Goal: Transaction & Acquisition: Obtain resource

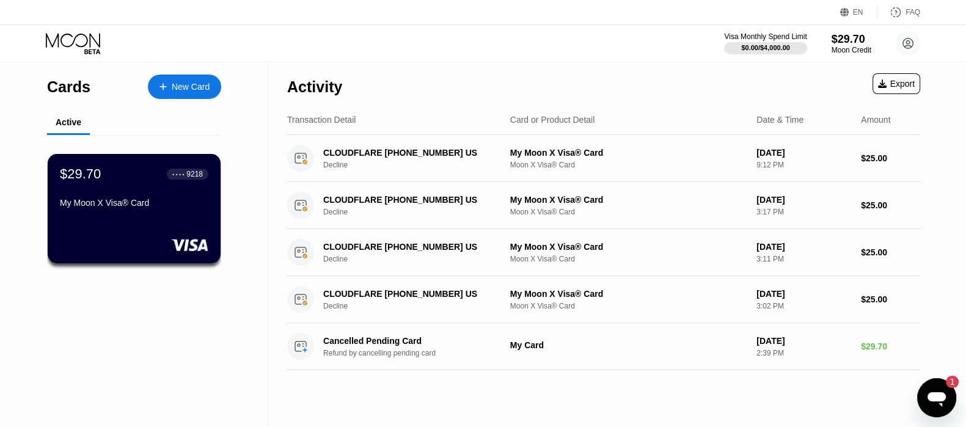
click at [934, 395] on icon "Open messaging window, 1 unread message" at bounding box center [936, 399] width 18 height 15
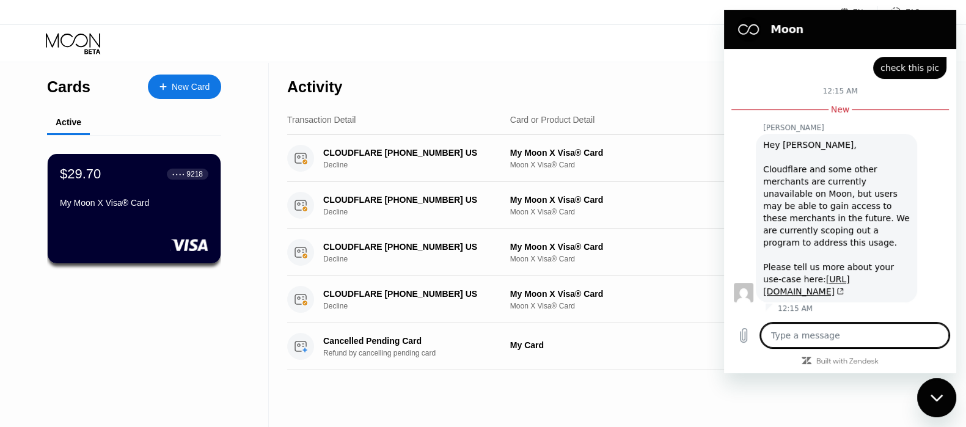
scroll to position [1266, 0]
click at [777, 193] on div "Hey [PERSON_NAME], Cloudflare and some other merchants are currently unavailabl…" at bounding box center [836, 218] width 147 height 159
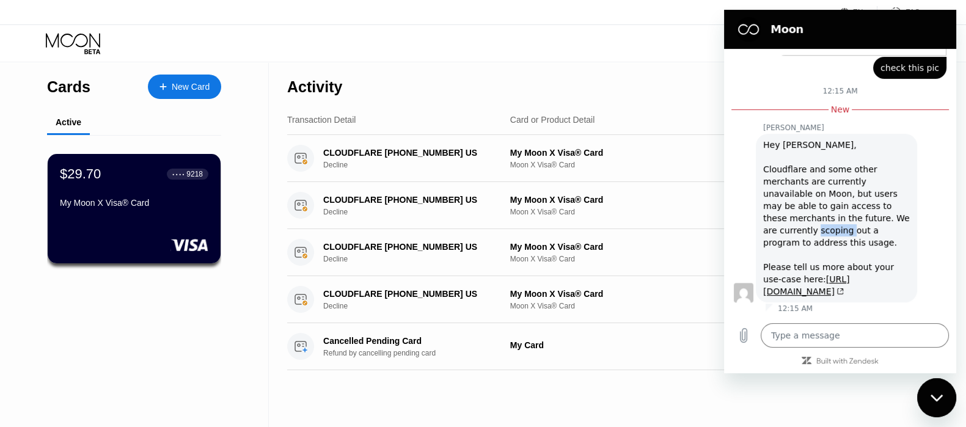
click at [777, 193] on div "Hey [PERSON_NAME], Cloudflare and some other merchants are currently unavailabl…" at bounding box center [836, 218] width 147 height 159
click at [801, 227] on div "Hey [PERSON_NAME], Cloudflare and some other merchants are currently unavailabl…" at bounding box center [836, 218] width 147 height 159
click at [788, 274] on link "[URL][DOMAIN_NAME]" at bounding box center [806, 285] width 86 height 22
click at [672, 101] on div "Activity Export" at bounding box center [603, 83] width 633 height 43
click at [932, 410] on div "Close messaging window" at bounding box center [936, 397] width 37 height 37
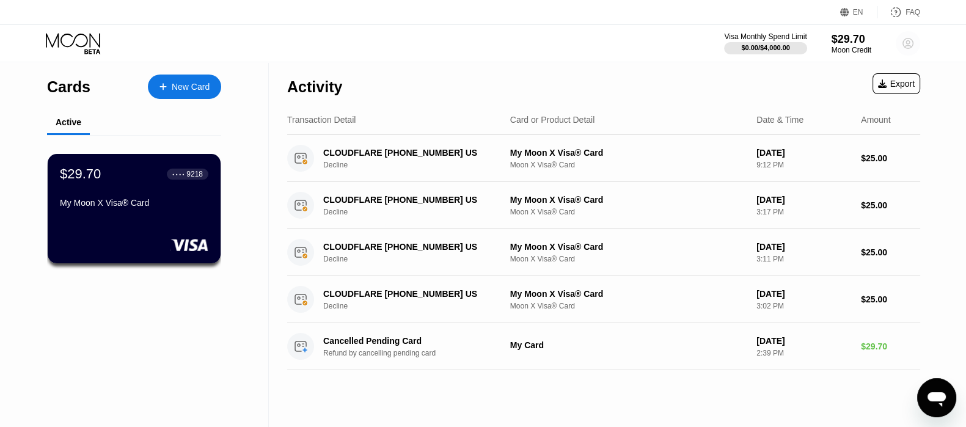
click at [905, 42] on circle at bounding box center [907, 43] width 24 height 24
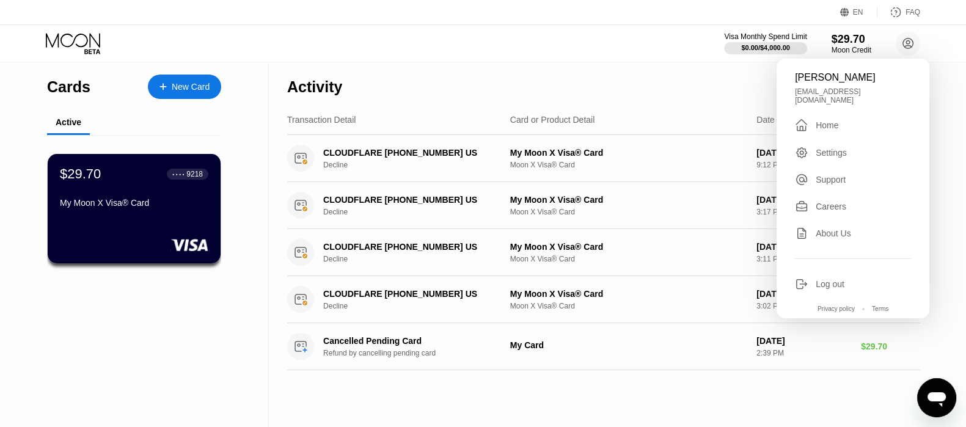
click at [937, 402] on icon "Open messaging window" at bounding box center [936, 398] width 22 height 22
type textarea "x"
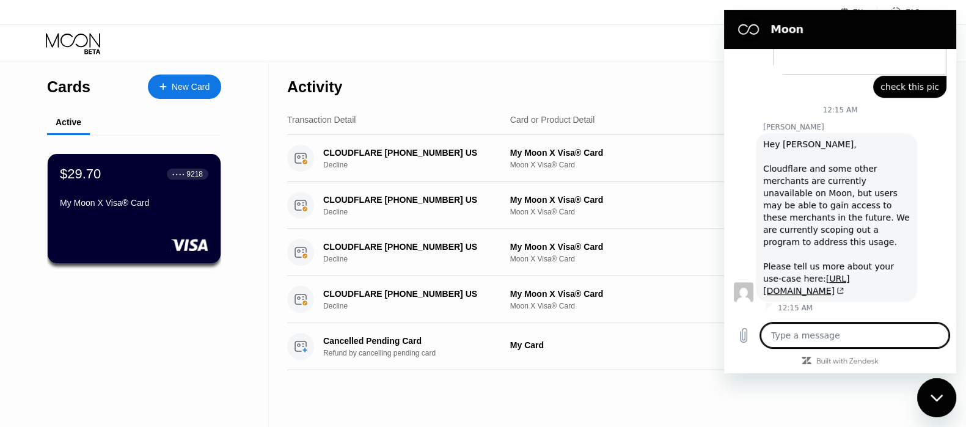
scroll to position [1247, 0]
click at [843, 334] on textarea at bounding box center [854, 335] width 188 height 24
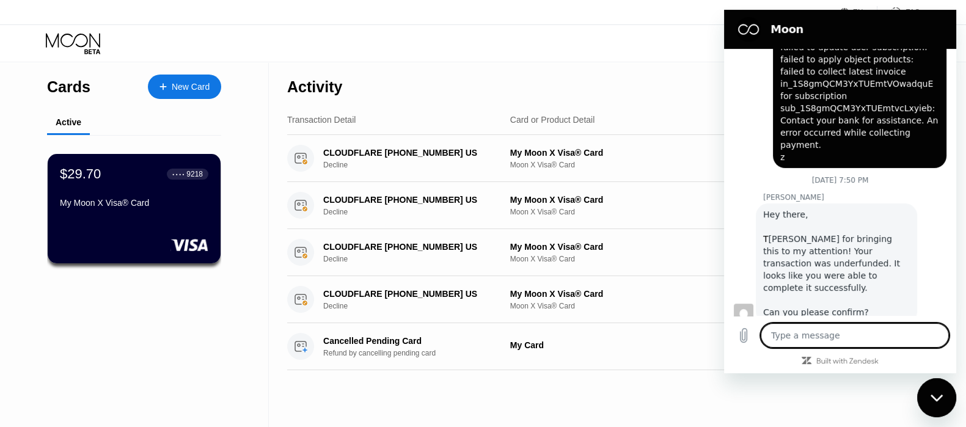
scroll to position [712, 0]
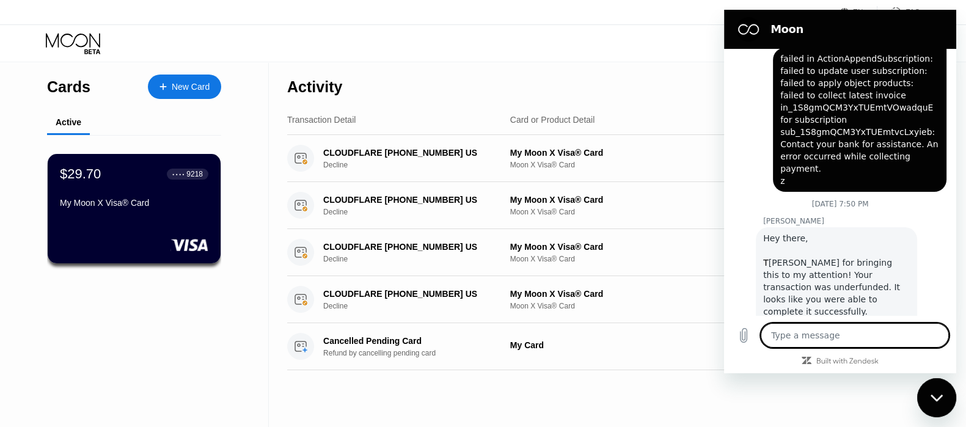
type textarea "S"
type textarea "x"
type textarea "SO"
type textarea "x"
type textarea "SO"
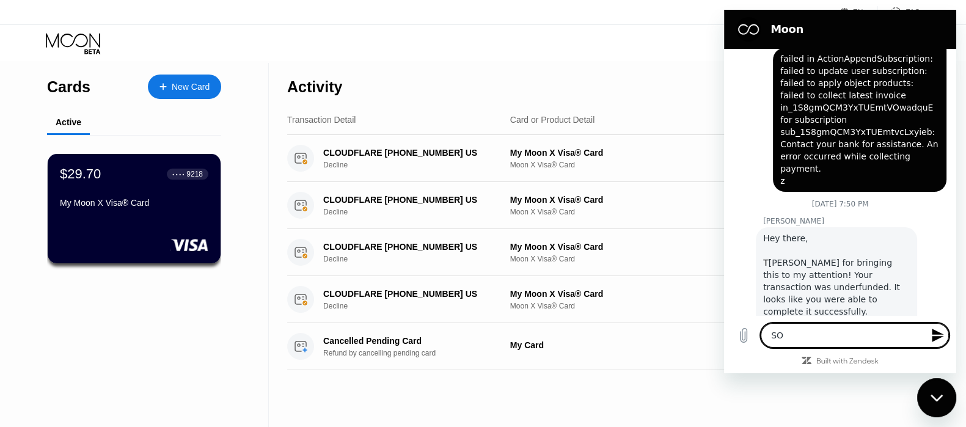
type textarea "x"
type textarea "SO"
type textarea "x"
type textarea "S"
type textarea "x"
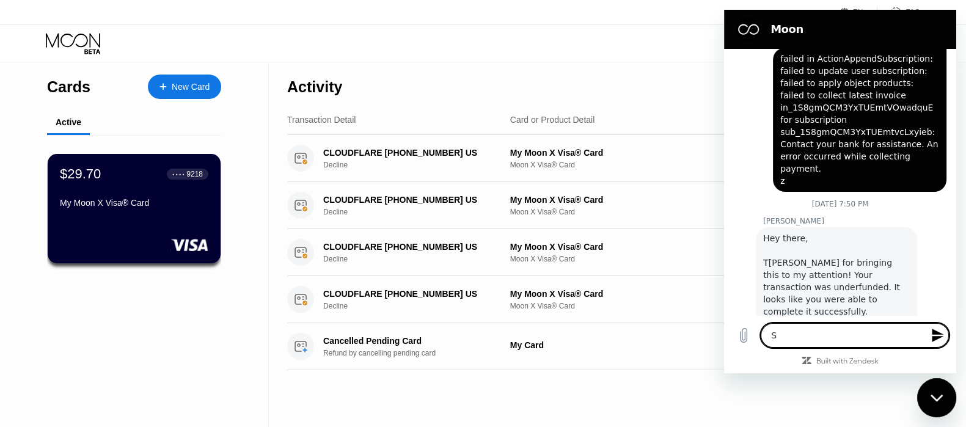
type textarea "x"
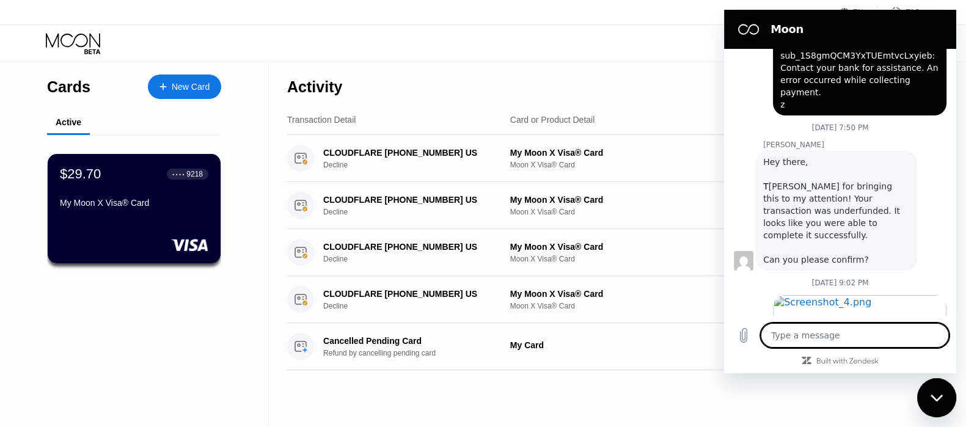
scroll to position [1247, 0]
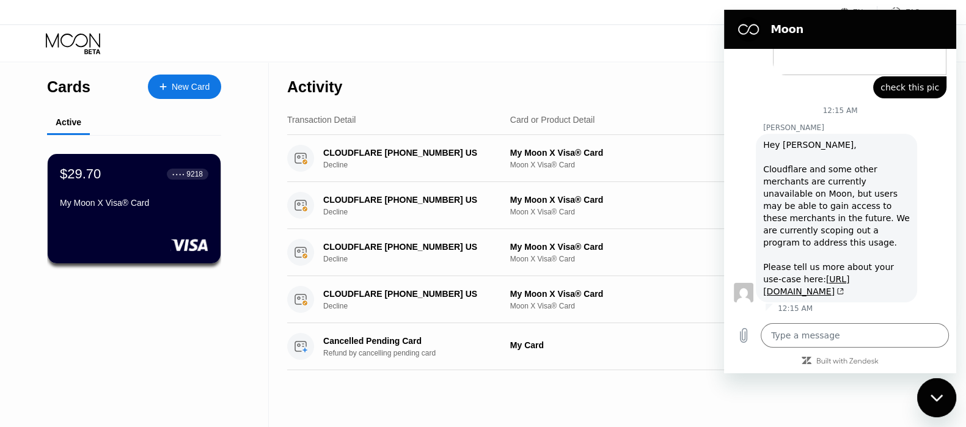
drag, startPoint x: 817, startPoint y: 145, endPoint x: 898, endPoint y: 146, distance: 81.2
click at [898, 146] on div "[PERSON_NAME] says: Hey [PERSON_NAME], Cloudflare and some other merchants are …" at bounding box center [835, 218] width 161 height 169
drag, startPoint x: 818, startPoint y: 143, endPoint x: 911, endPoint y: 144, distance: 92.2
click at [911, 144] on div "[PERSON_NAME] says: Hey [PERSON_NAME], Cloudflare and some other merchants are …" at bounding box center [844, 218] width 222 height 170
copy div "currently unavailable"
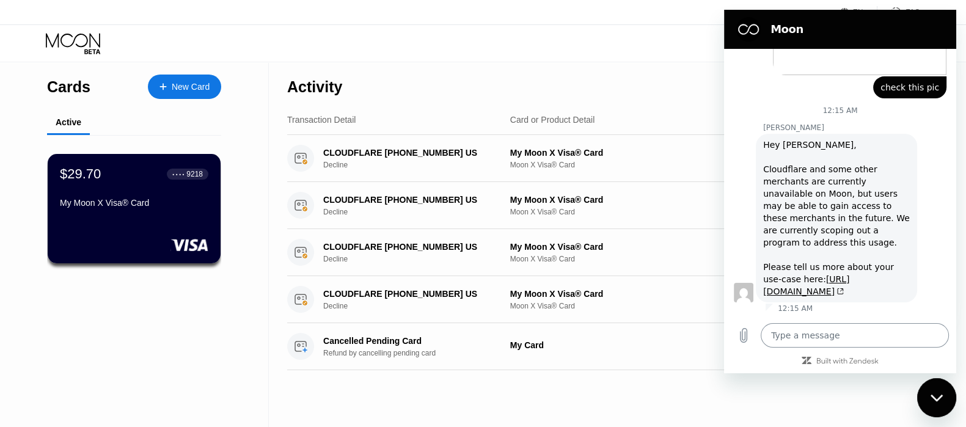
click at [828, 340] on textarea at bounding box center [854, 335] width 188 height 24
type textarea "w"
type textarea "x"
type textarea "wh"
type textarea "x"
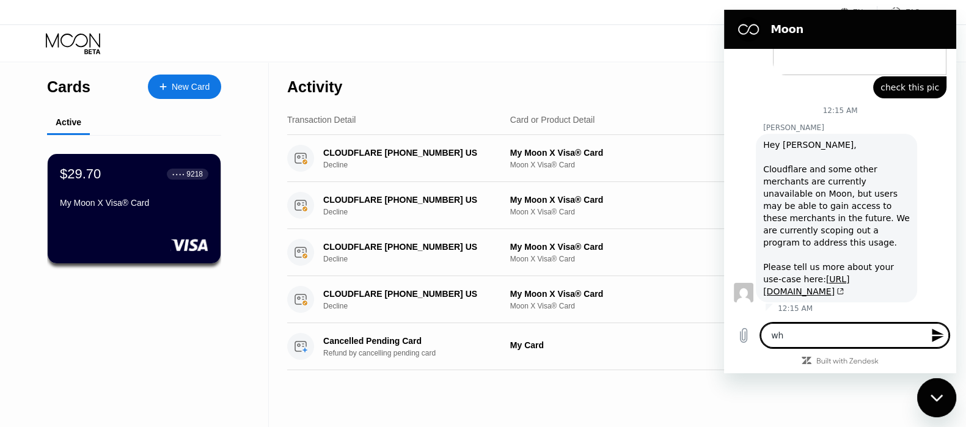
type textarea "whi"
type textarea "x"
type textarea "whil"
type textarea "x"
type textarea "while"
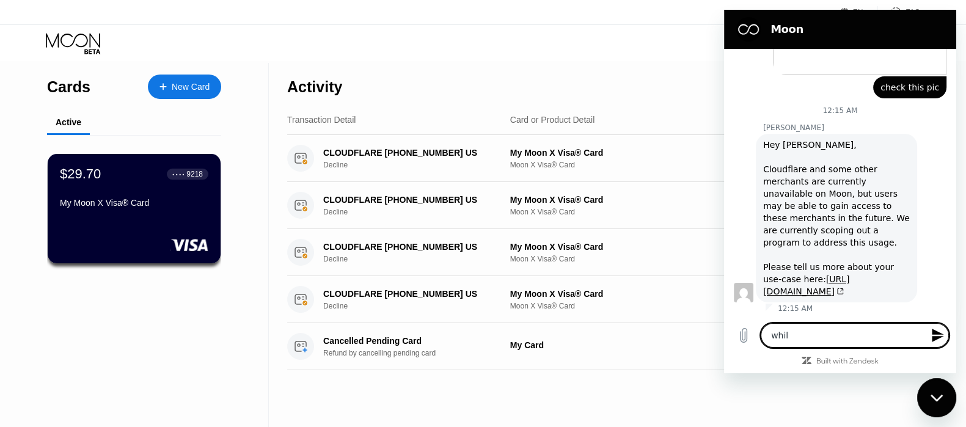
type textarea "x"
type textarea "while"
type textarea "x"
type textarea "while c"
type textarea "x"
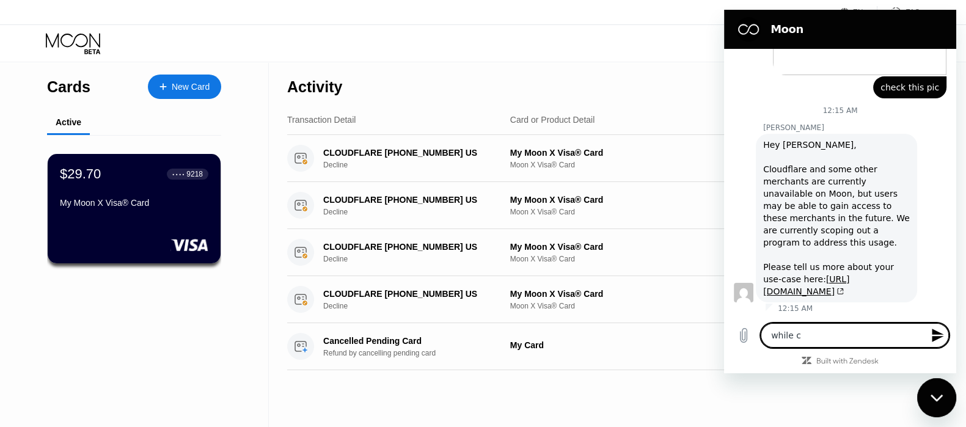
type textarea "while cl"
type textarea "x"
type textarea "while clo"
type textarea "x"
type textarea "while clou"
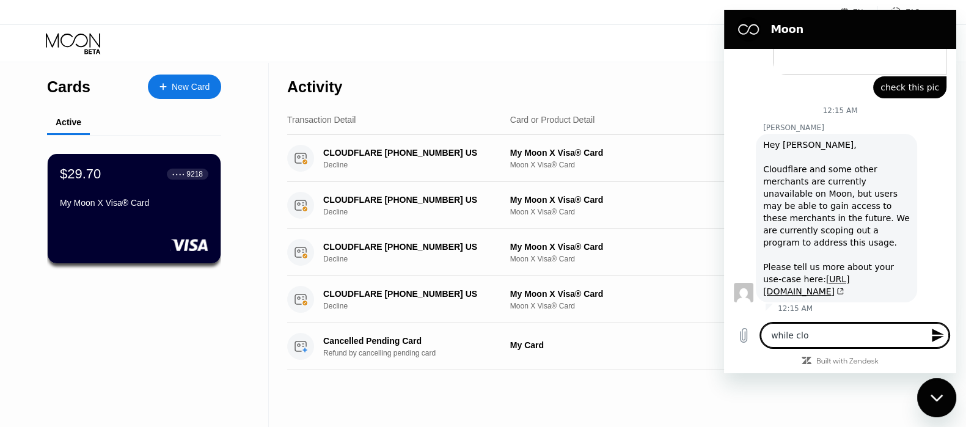
type textarea "x"
type textarea "while cloud"
type textarea "x"
type textarea "while cloudf"
type textarea "x"
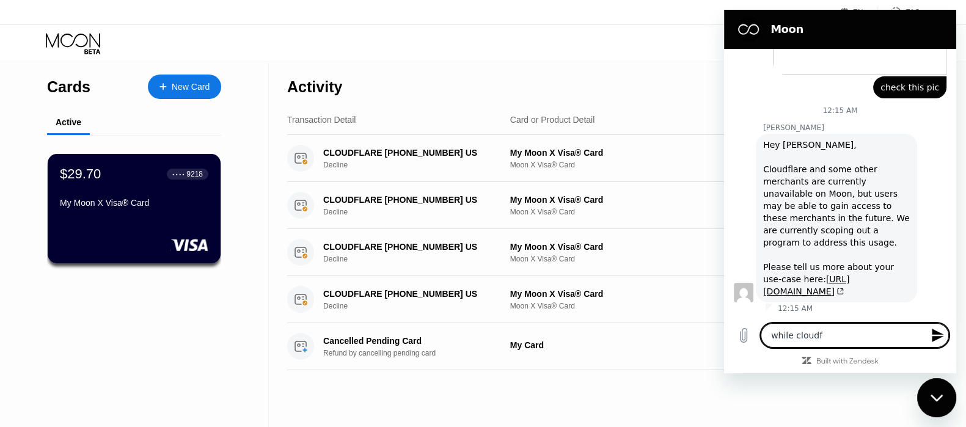
type textarea "while cloudfl"
type textarea "x"
type textarea "while cloudfla"
type textarea "x"
type textarea "while cloudflai"
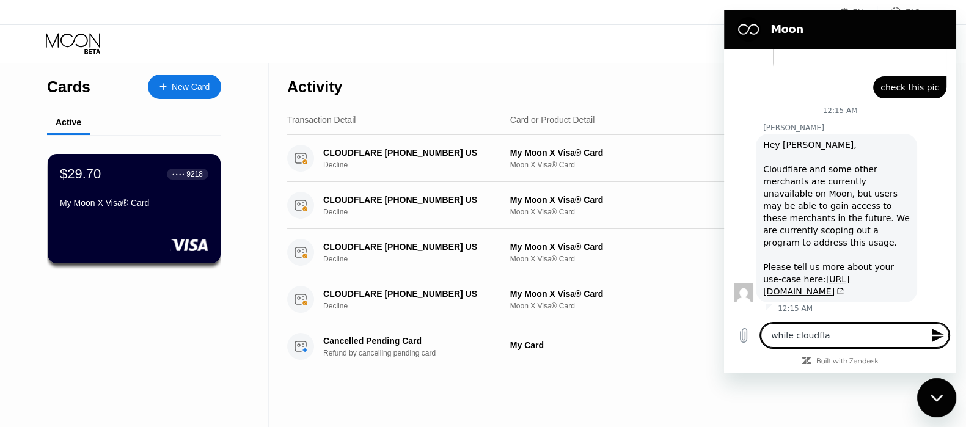
type textarea "x"
type textarea "while cloudflair"
type textarea "x"
type textarea "while cloudflair"
type textarea "x"
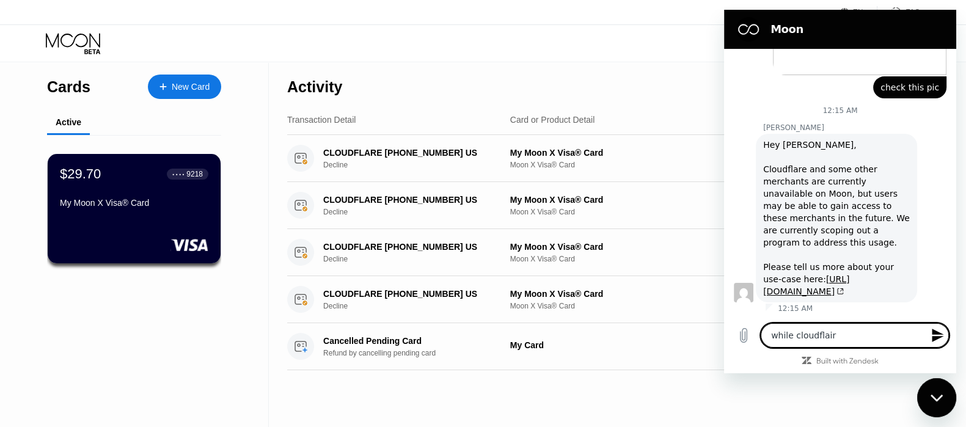
type textarea "while cloudflair"
type textarea "x"
type textarea "while cloudflai"
type textarea "x"
type textarea "while cloudfla"
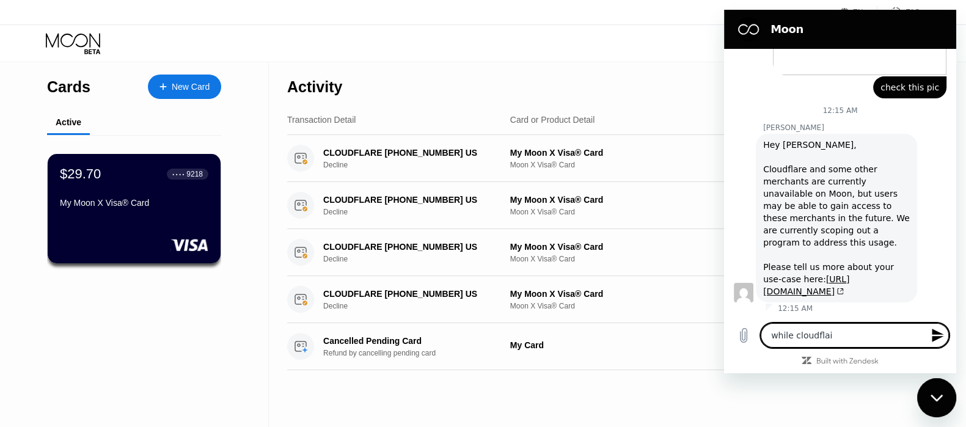
type textarea "x"
type textarea "while cloudfl"
type textarea "x"
type textarea "while cloudfla"
type textarea "x"
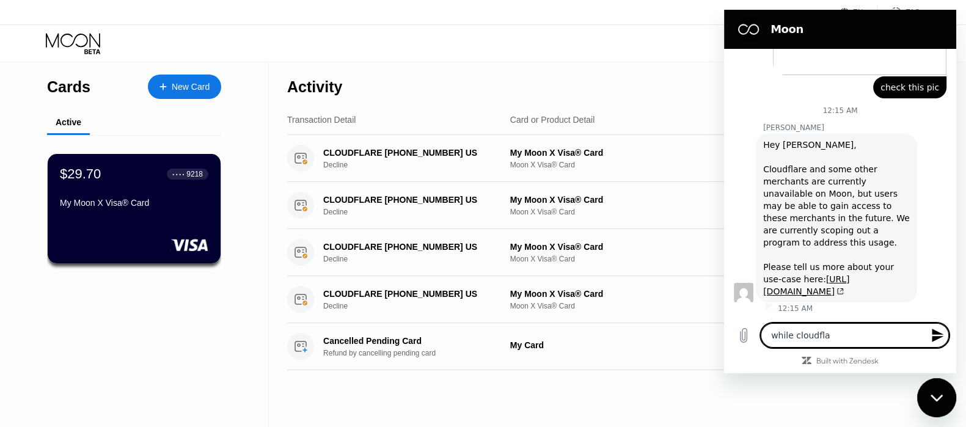
type textarea "while cloudflar"
type textarea "x"
type textarea "while cloudflare"
type textarea "x"
type textarea "while cloudflare"
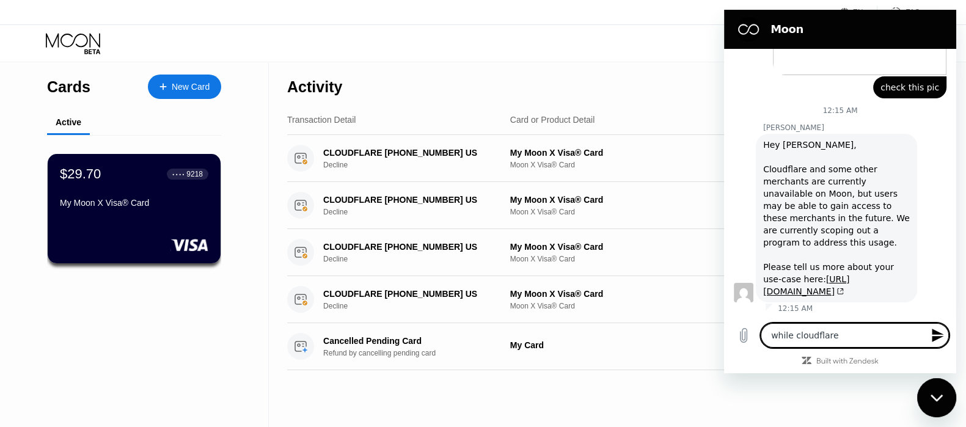
type textarea "x"
paste textarea "currently unavailable"
type textarea "while cloudflare currently unavailable"
type textarea "x"
type textarea "while cloudflare currently unavailable"
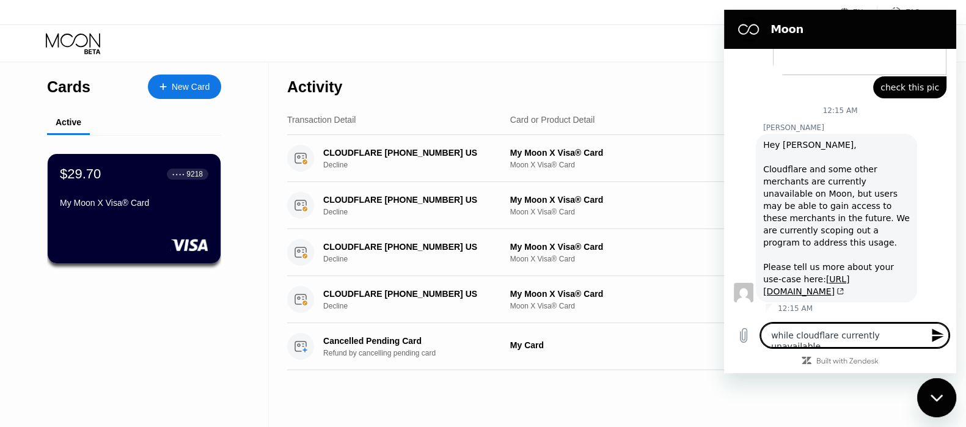
type textarea "x"
type textarea "while cloudflare currently unavailable i"
type textarea "x"
type textarea "while cloudflare currently unavailable i"
type textarea "x"
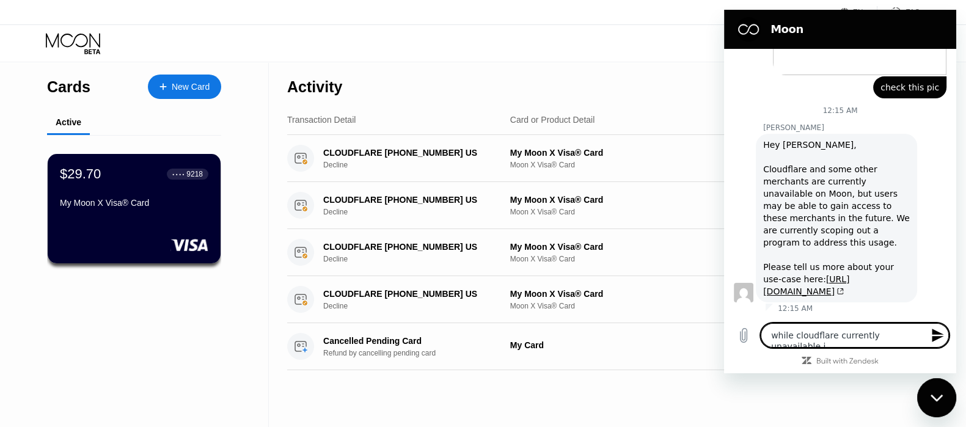
type textarea "while cloudflare currently unavailable i n"
type textarea "x"
type textarea "while cloudflare currently unavailable i ne"
type textarea "x"
type textarea "while cloudflare currently unavailable i nee"
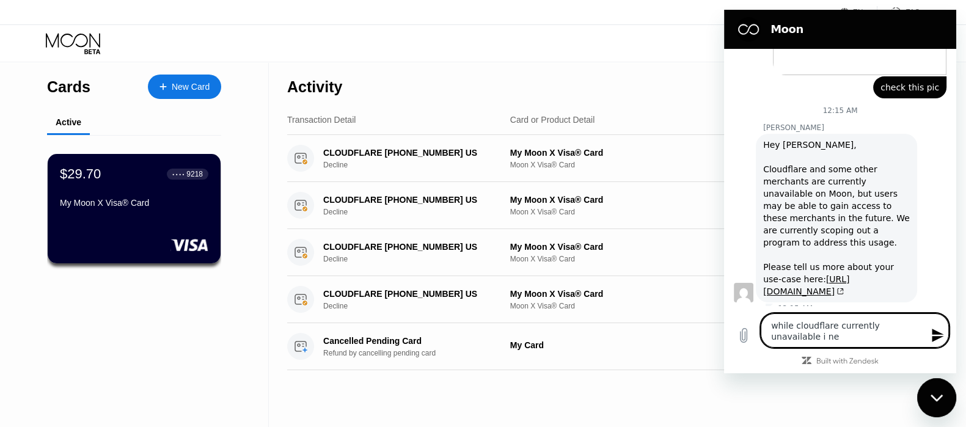
type textarea "x"
type textarea "while cloudflare currently unavailable i need"
type textarea "x"
type textarea "while cloudflare currently unavailable i need"
type textarea "x"
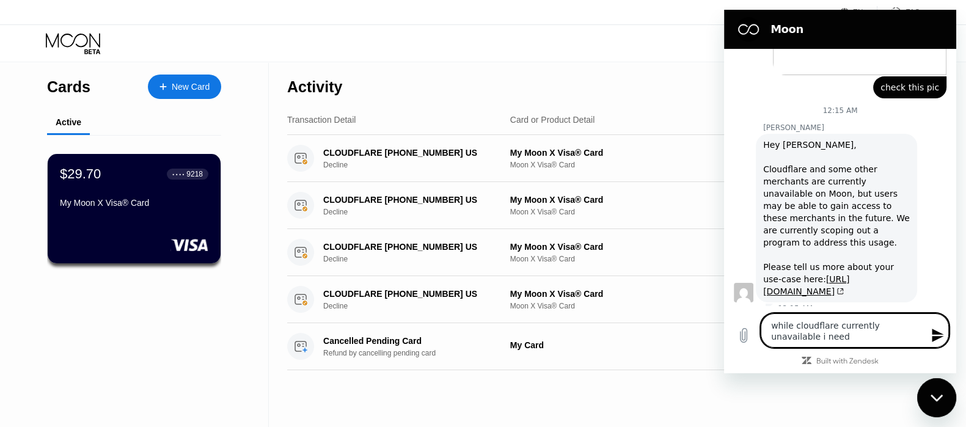
type textarea "while cloudflare currently unavailable i need a"
type textarea "x"
type textarea "while cloudflare currently unavailable i need a"
type textarea "x"
type textarea "while cloudflare currently unavailable i need a r"
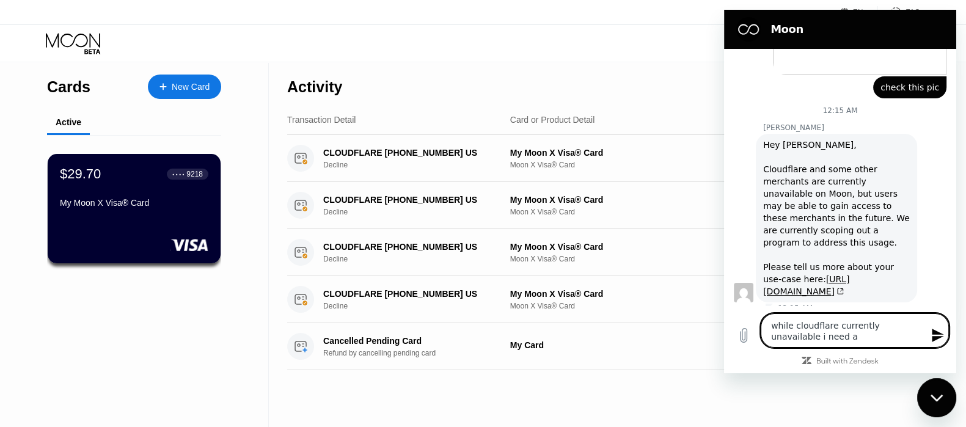
type textarea "x"
type textarea "while cloudflare currently unavailable i need a re"
type textarea "x"
type textarea "while cloudflare currently unavailable i need a ref"
type textarea "x"
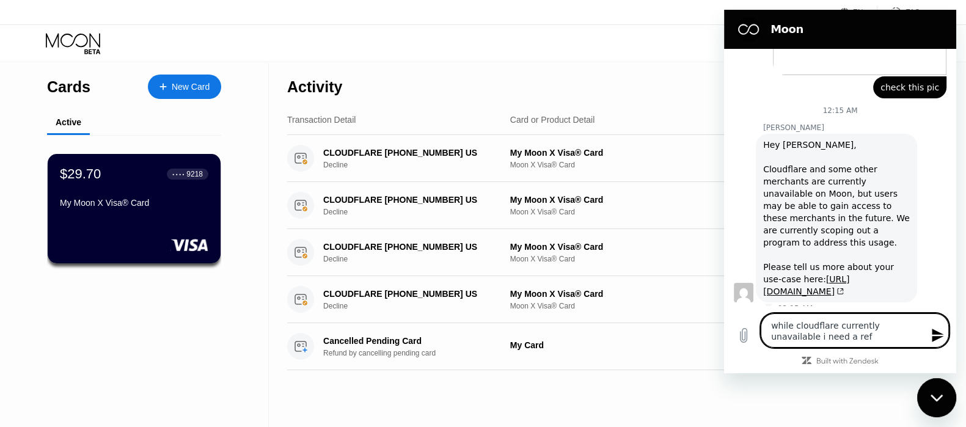
type textarea "while cloudflare currently unavailable i need a refu"
type textarea "x"
type textarea "while cloudflare currently unavailable i need a refun"
type textarea "x"
type textarea "while cloudflare currently unavailable i need a refund"
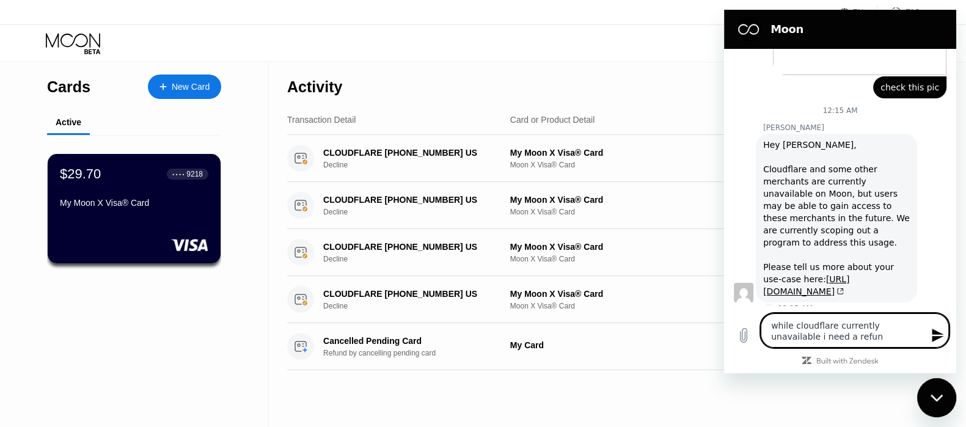
type textarea "x"
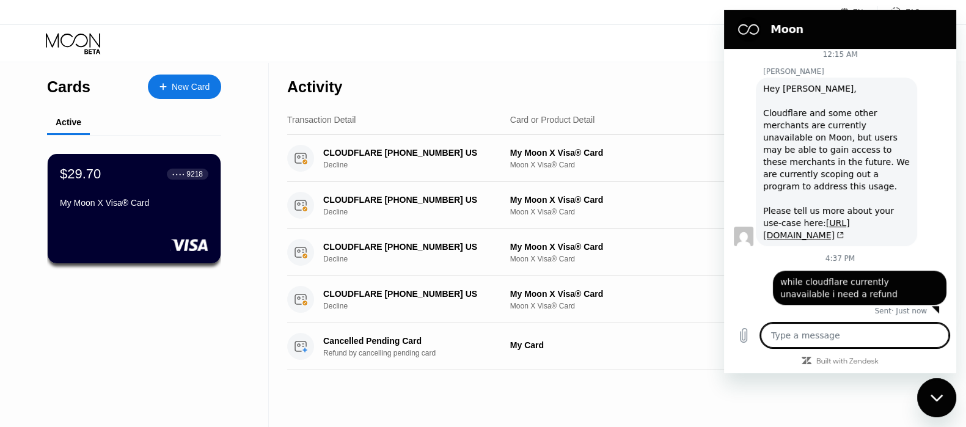
scroll to position [1305, 0]
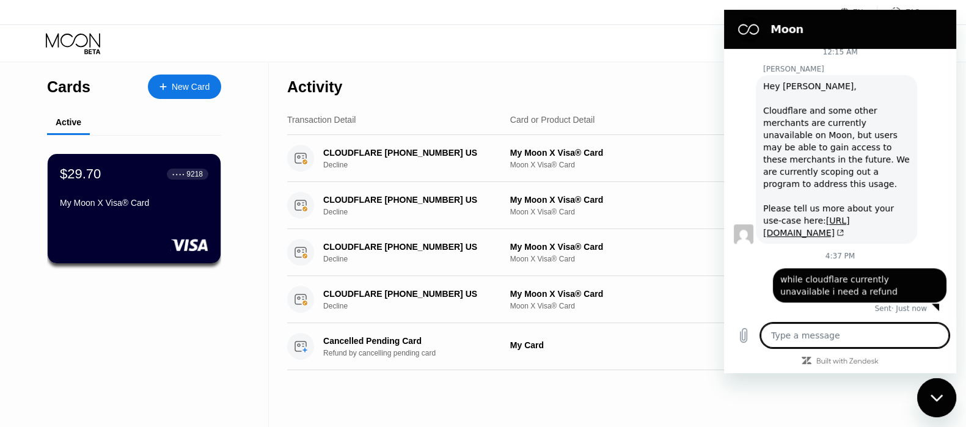
click at [941, 402] on div "Close messaging window" at bounding box center [936, 397] width 37 height 37
type textarea "x"
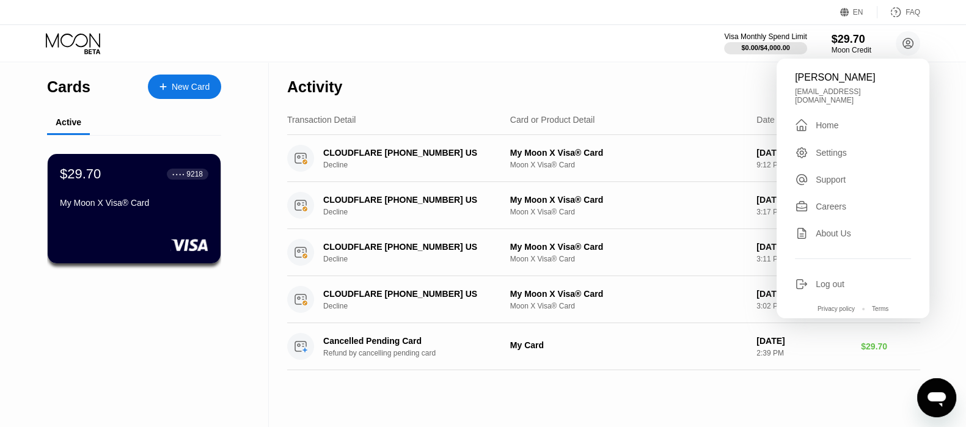
click at [630, 397] on div "Activity Export Transaction Detail Card or Product Detail Date & Time Amount CL…" at bounding box center [603, 244] width 669 height 365
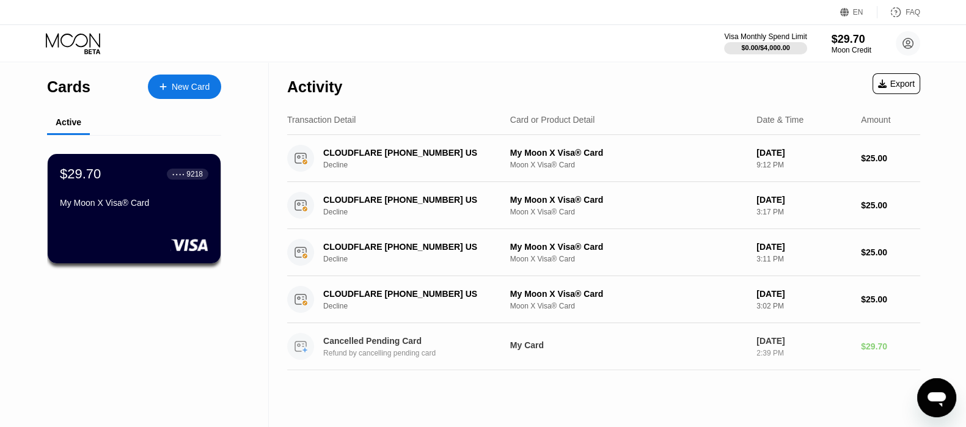
click at [861, 348] on div "$29.70" at bounding box center [890, 346] width 59 height 10
click at [140, 194] on div "$29.70 ● ● ● ● 9218 My Moon X Visa® Card" at bounding box center [134, 189] width 150 height 47
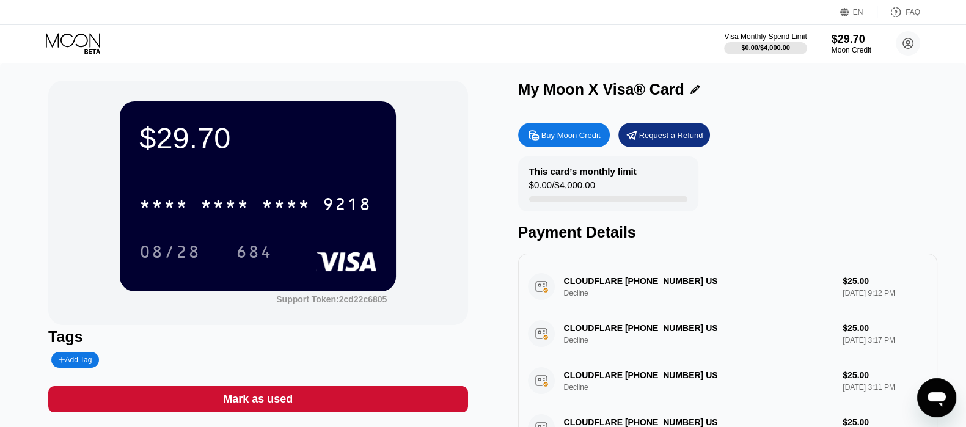
click at [651, 137] on div "Request a Refund" at bounding box center [671, 135] width 64 height 10
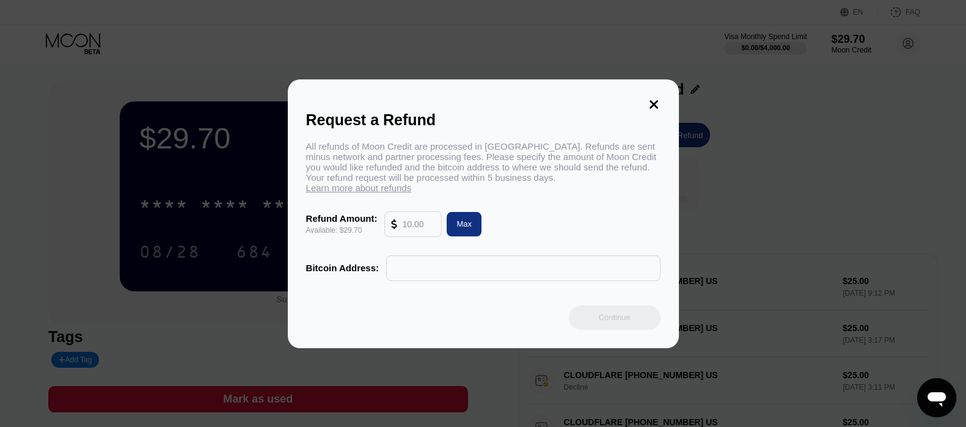
click at [472, 221] on div "Max" at bounding box center [463, 224] width 35 height 24
type input "29.70"
click at [472, 221] on div "Max" at bounding box center [463, 224] width 35 height 24
click at [454, 270] on input "text" at bounding box center [523, 268] width 261 height 24
paste input "1HSL8Q5DQawtoS7L1rLMyDdLQ6vrHBr5bR"
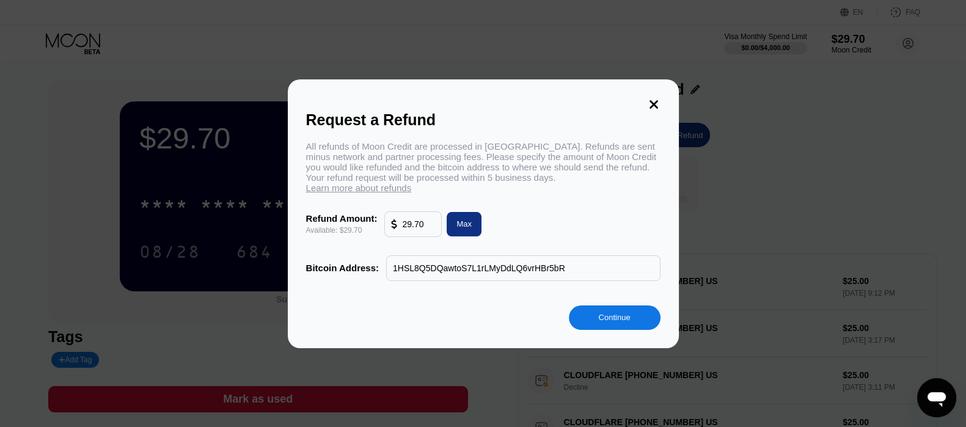
type input "1HSL8Q5DQawtoS7L1rLMyDdLQ6vrHBr5bR"
click at [619, 321] on div "Continue" at bounding box center [614, 317] width 32 height 10
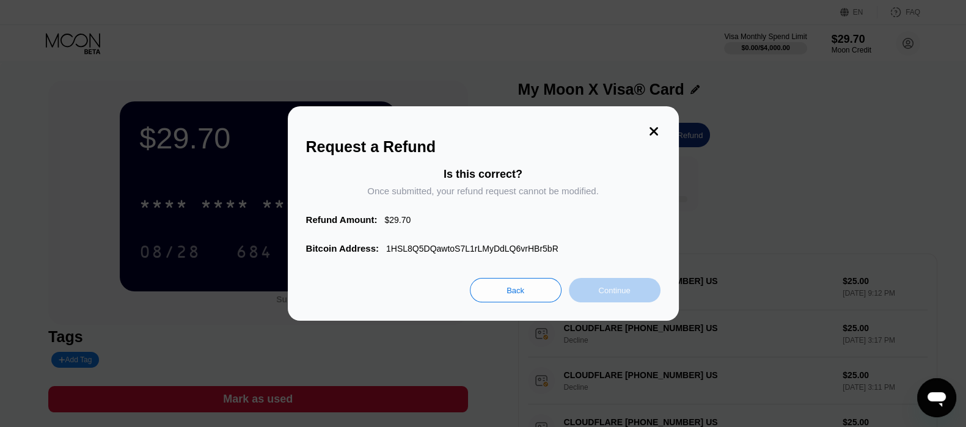
click at [609, 294] on div "Continue" at bounding box center [614, 290] width 32 height 10
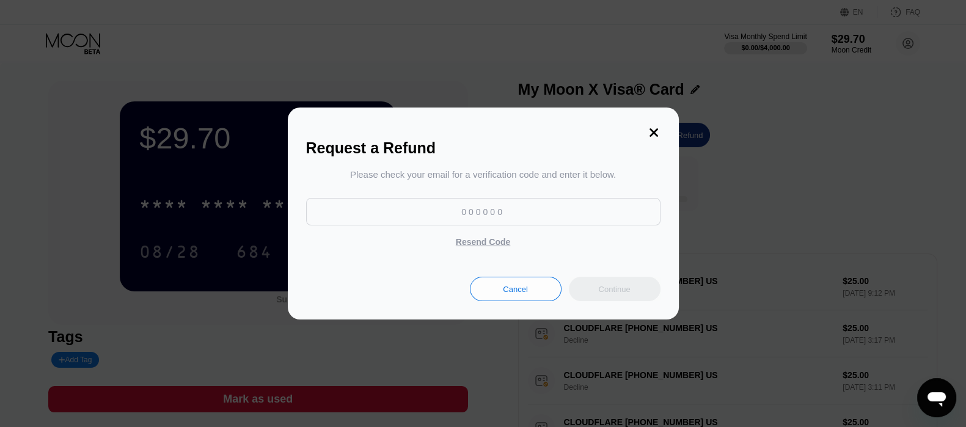
click at [450, 216] on input at bounding box center [483, 211] width 354 height 27
paste input "927762"
type input "927762"
click at [614, 291] on div "Continue" at bounding box center [614, 289] width 32 height 10
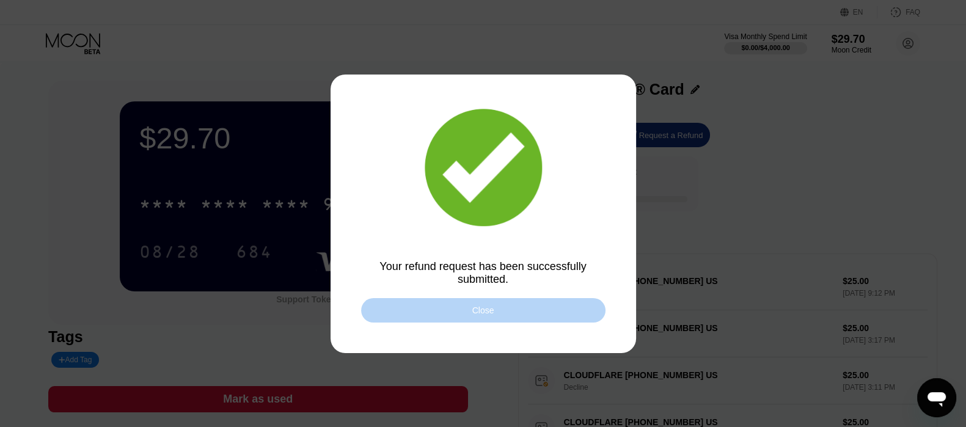
click at [532, 319] on div "Close" at bounding box center [483, 310] width 244 height 24
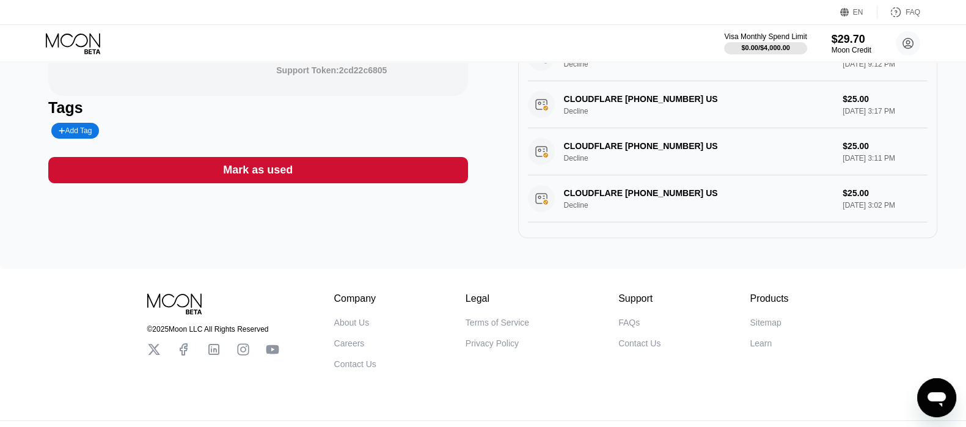
scroll to position [262, 0]
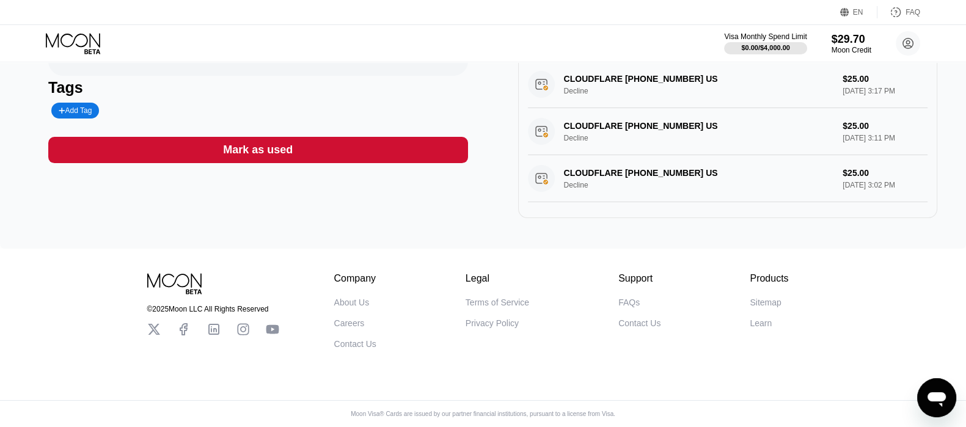
click at [937, 395] on icon "Open messaging window" at bounding box center [936, 399] width 18 height 15
type textarea "x"
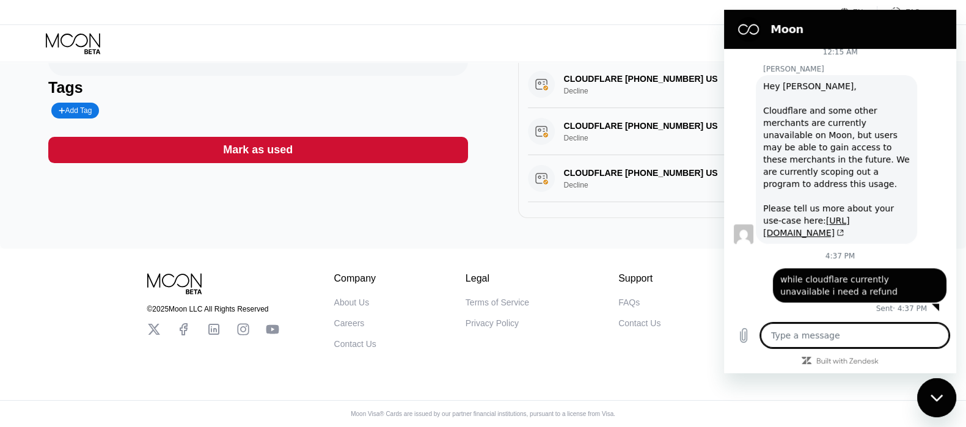
type textarea "w"
type textarea "x"
type textarea "wi"
type textarea "x"
type textarea "wit"
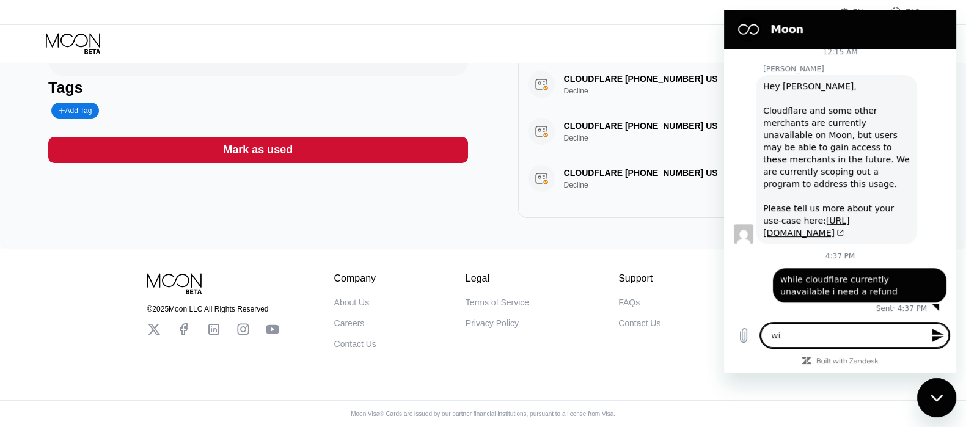
type textarea "x"
type textarea "with"
type textarea "x"
type textarea "with"
type textarea "x"
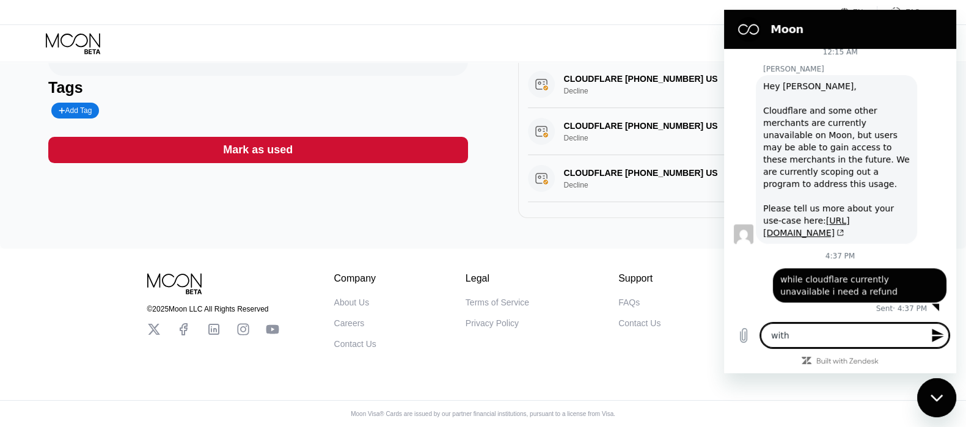
type textarea "with b"
type textarea "x"
type textarea "with bi"
type textarea "x"
type textarea "with bit"
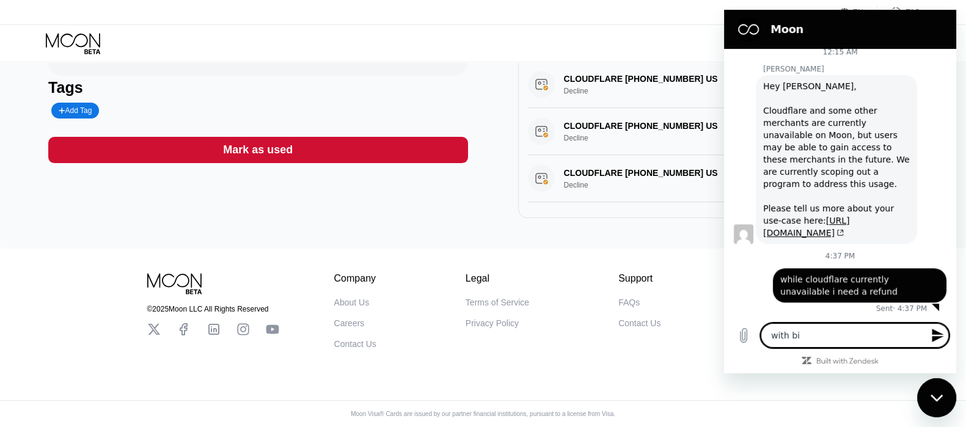
type textarea "x"
type textarea "with bitc"
type textarea "x"
type textarea "with bitco"
type textarea "x"
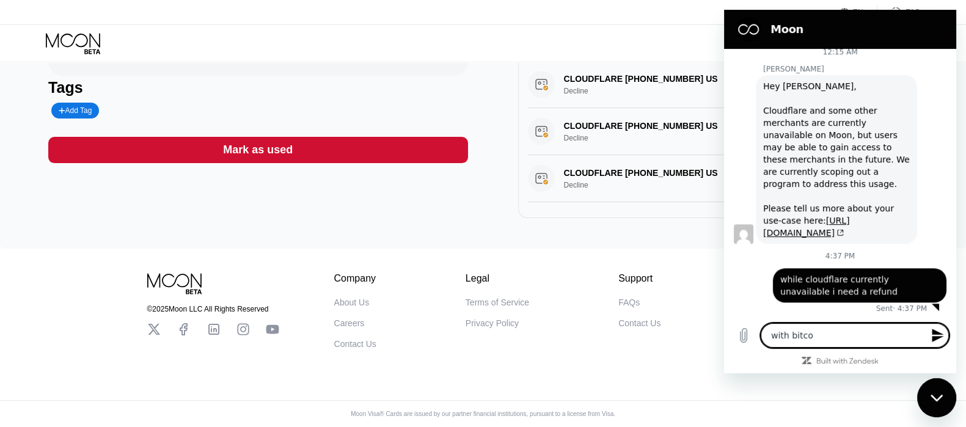
type textarea "with bitcoi"
type textarea "x"
type textarea "with bitcoin"
type textarea "x"
type textarea "with bitcoin"
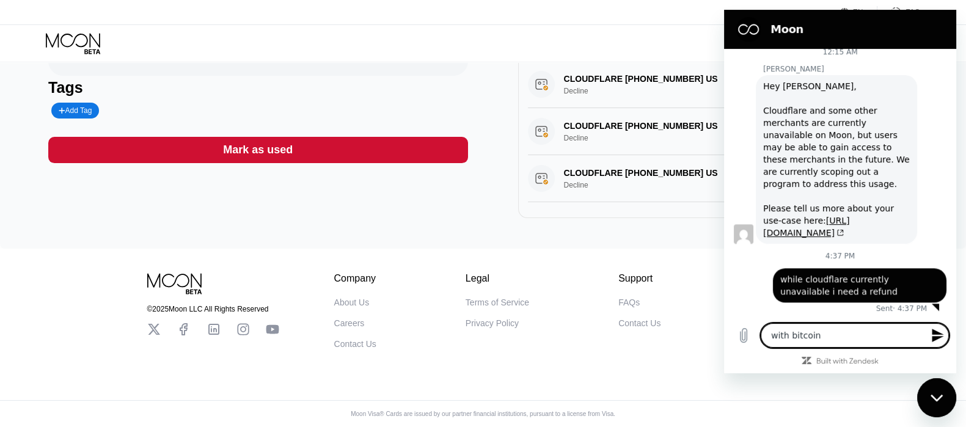
type textarea "x"
type textarea "with bitcoin n"
type textarea "x"
type textarea "with bitcoin ne"
type textarea "x"
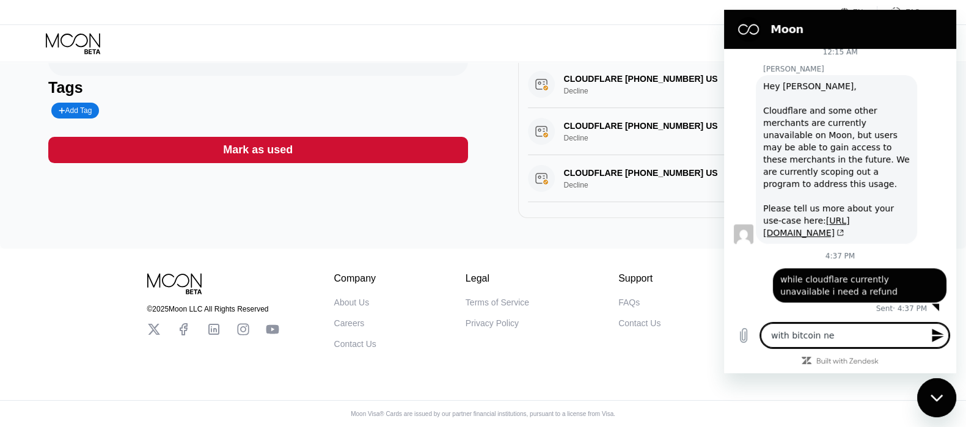
type textarea "with bitcoin net"
type textarea "x"
type textarea "with bitcoin netw"
type textarea "x"
type textarea "with bitcoin netwo"
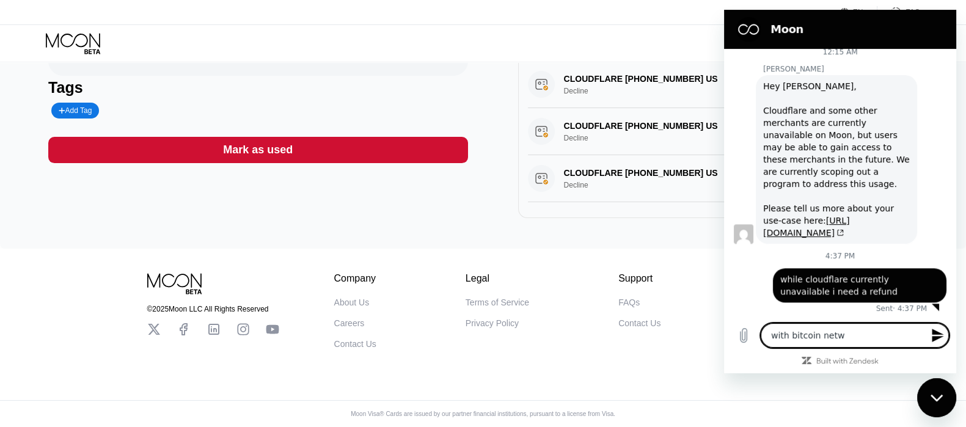
type textarea "x"
type textarea "with bitcoin networ"
type textarea "x"
type textarea "with bitcoin network"
type textarea "x"
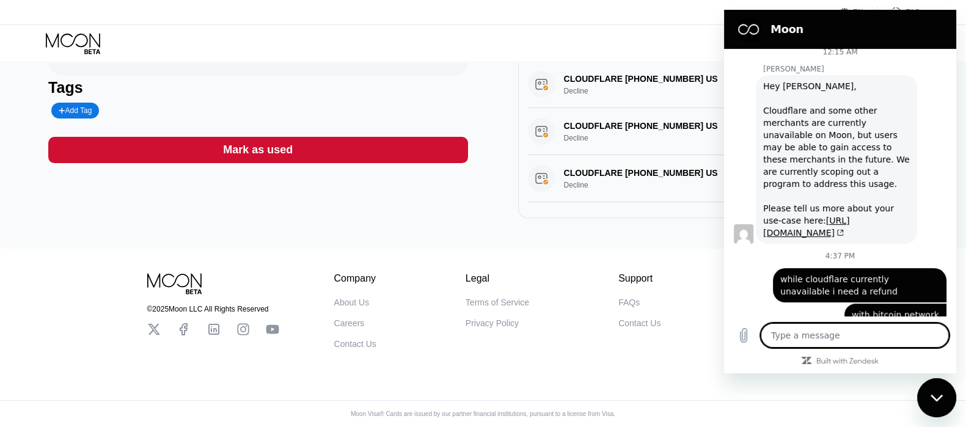
scroll to position [1328, 0]
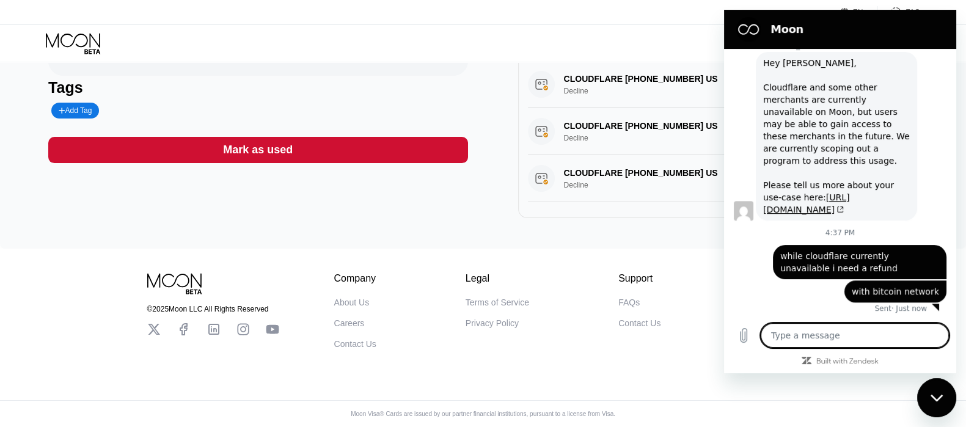
click at [931, 387] on div "Close messaging window" at bounding box center [936, 397] width 37 height 37
type textarea "x"
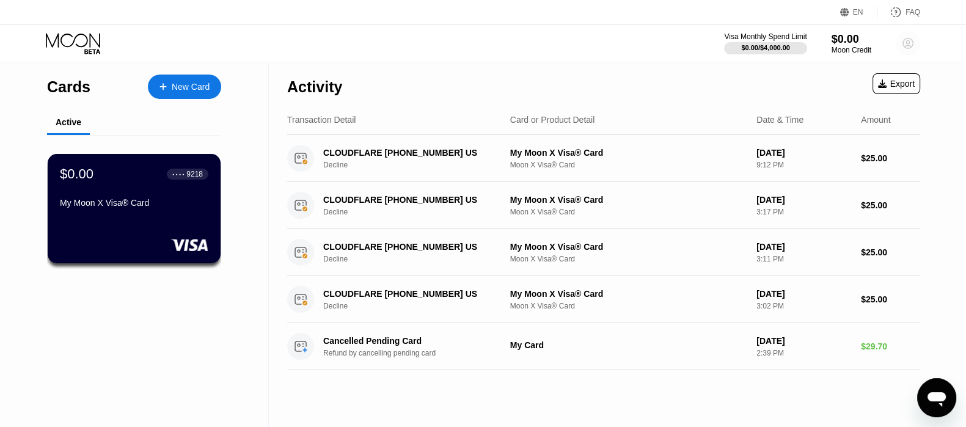
click at [910, 38] on circle at bounding box center [907, 43] width 24 height 24
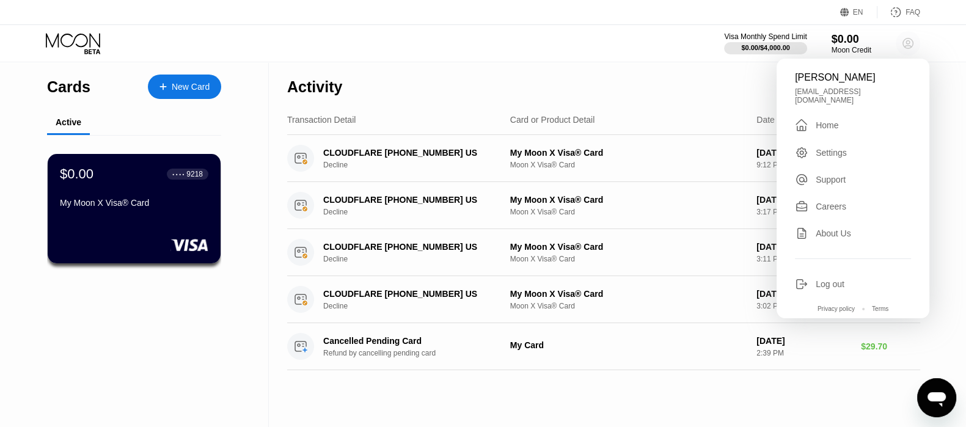
click at [910, 38] on circle at bounding box center [907, 43] width 24 height 24
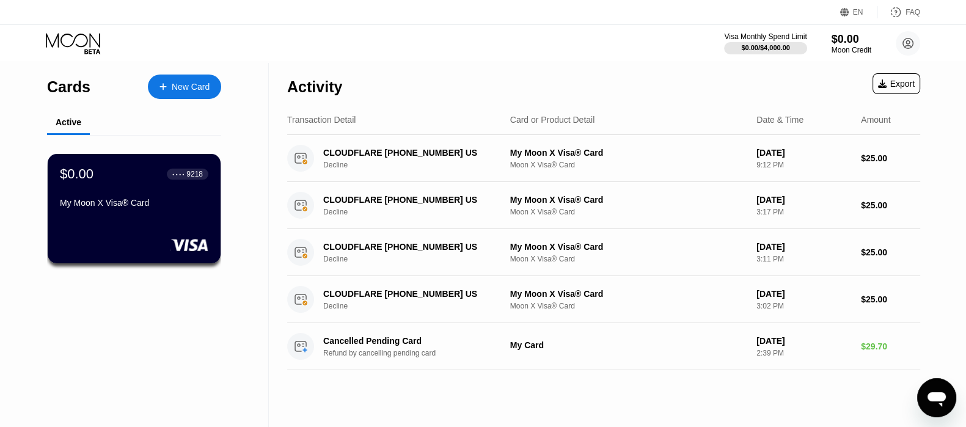
click at [935, 395] on icon "Open messaging window" at bounding box center [936, 399] width 18 height 15
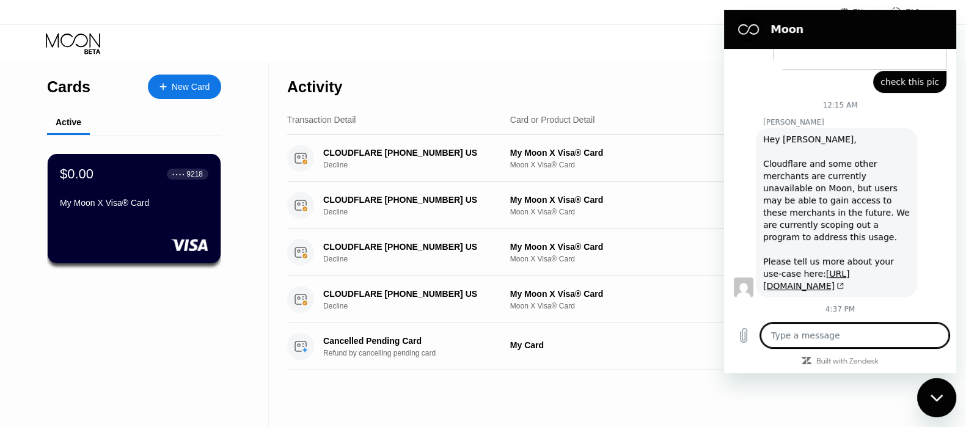
scroll to position [1328, 0]
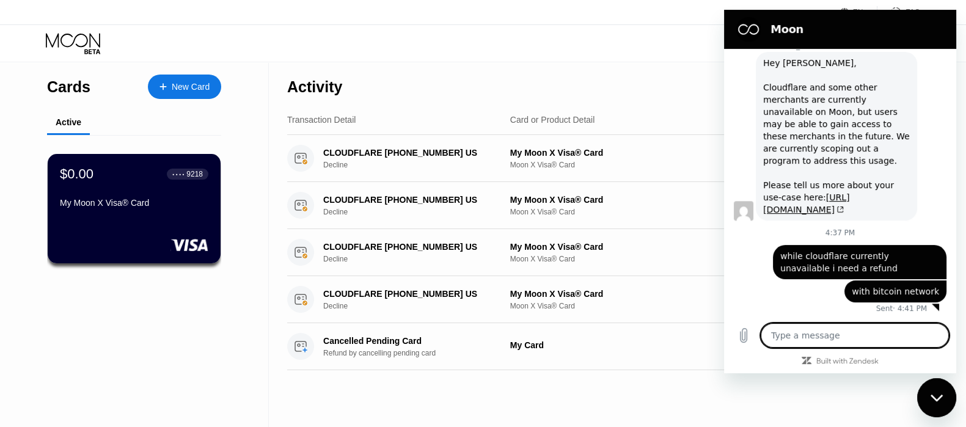
click at [934, 401] on icon "Close messaging window" at bounding box center [936, 398] width 13 height 8
type textarea "x"
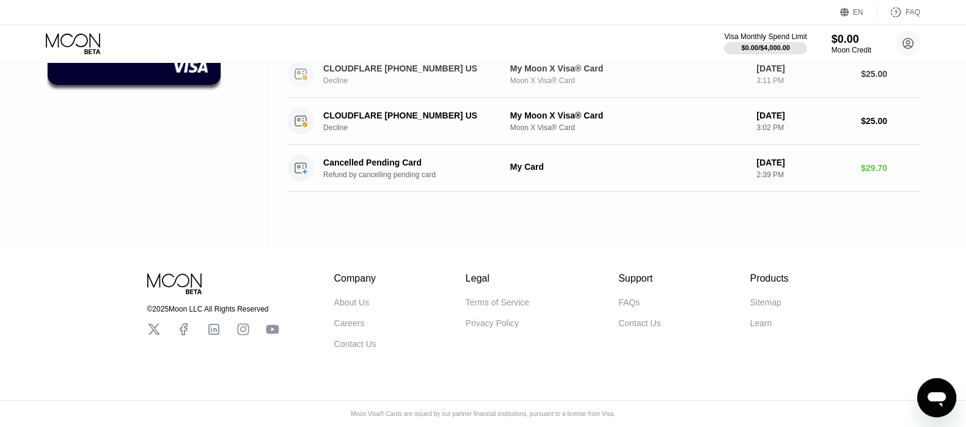
scroll to position [0, 0]
